Goal: Find contact information

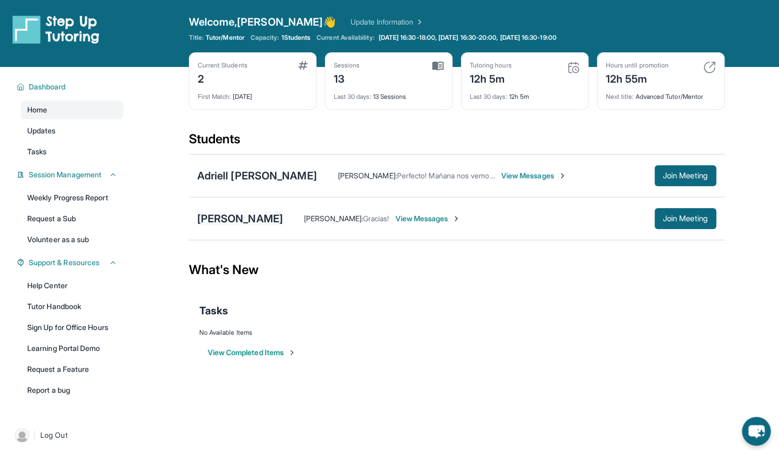
click at [228, 215] on div "[PERSON_NAME]" at bounding box center [240, 218] width 86 height 15
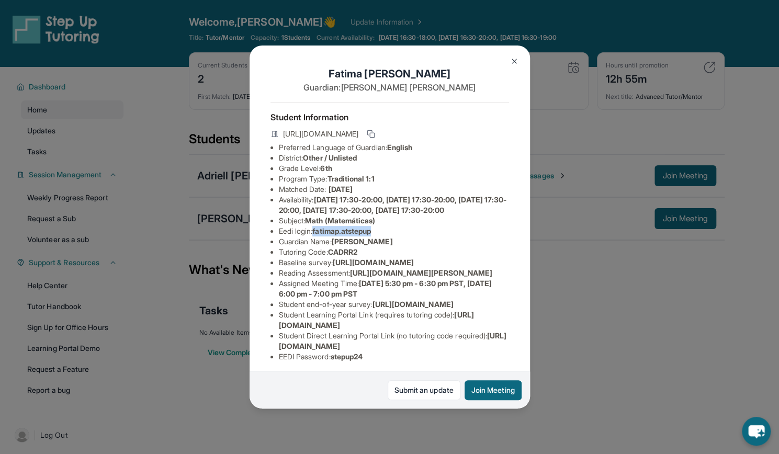
drag, startPoint x: 380, startPoint y: 247, endPoint x: 317, endPoint y: 251, distance: 63.5
click at [317, 237] on li "Eedi login : fatimap.atstepup" at bounding box center [394, 231] width 230 height 10
copy span "fatimap.atstepup"
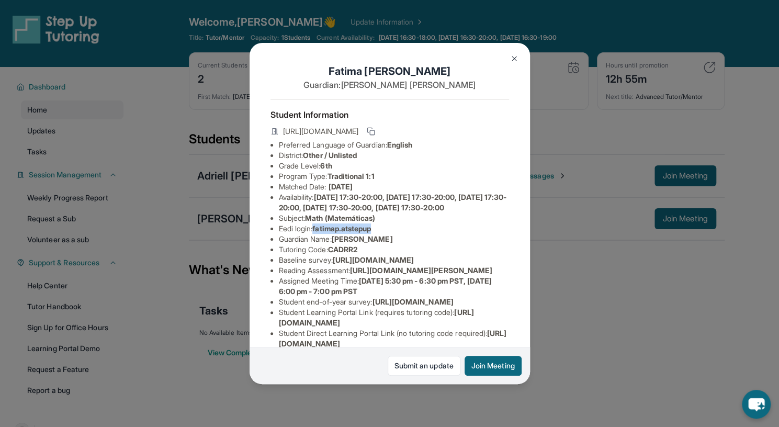
click at [514, 52] on button at bounding box center [514, 58] width 21 height 21
